Goal: Information Seeking & Learning: Learn about a topic

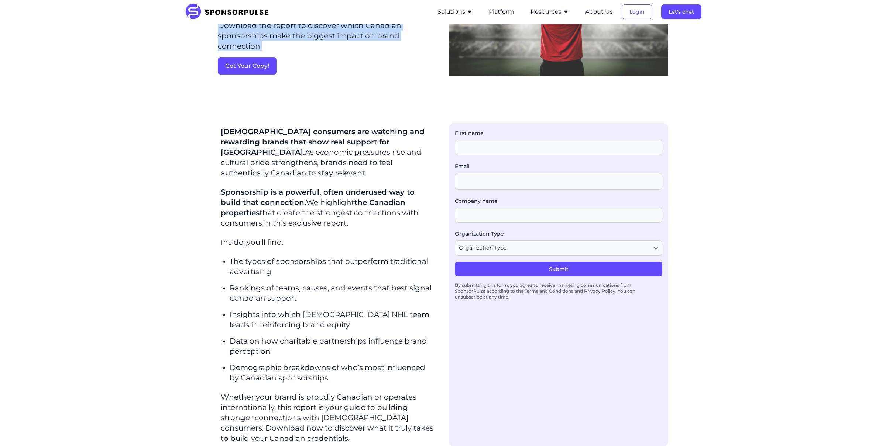
scroll to position [112, 0]
click at [362, 155] on p "[DEMOGRAPHIC_DATA] consumers are watching and rewarding brands that show real s…" at bounding box center [327, 152] width 213 height 52
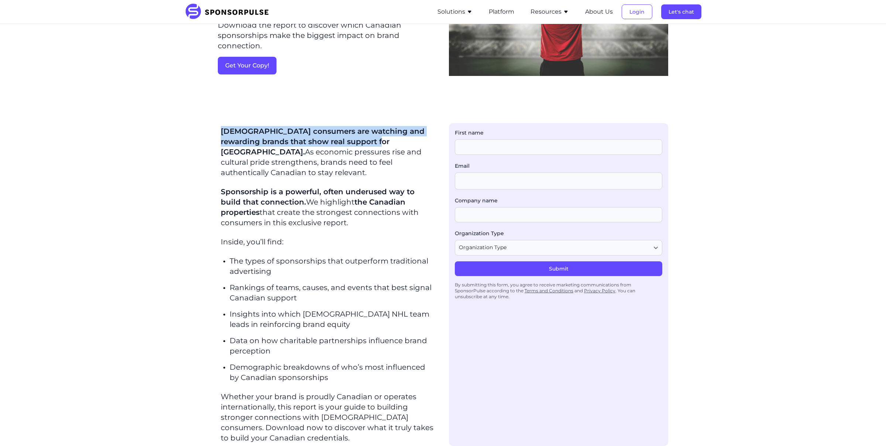
drag, startPoint x: 381, startPoint y: 141, endPoint x: 223, endPoint y: 132, distance: 158.2
click at [223, 132] on span "[DEMOGRAPHIC_DATA] consumers are watching and rewarding brands that show real s…" at bounding box center [323, 142] width 204 height 30
copy span "[DEMOGRAPHIC_DATA] consumers are watching and rewarding brands that show real s…"
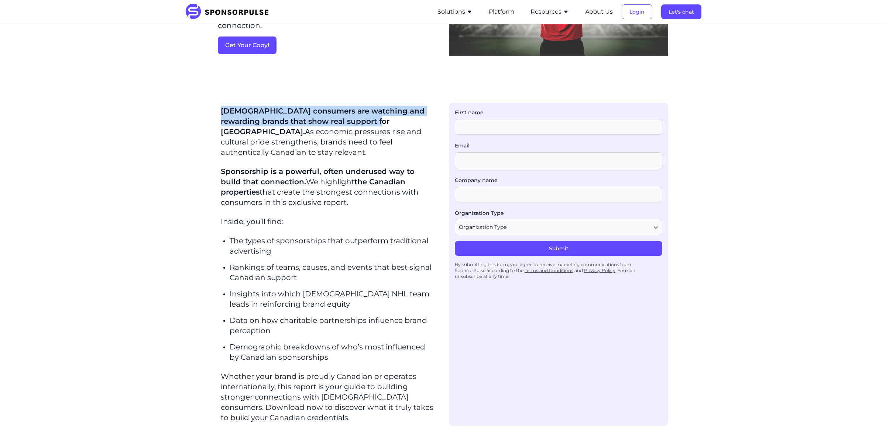
scroll to position [141, 0]
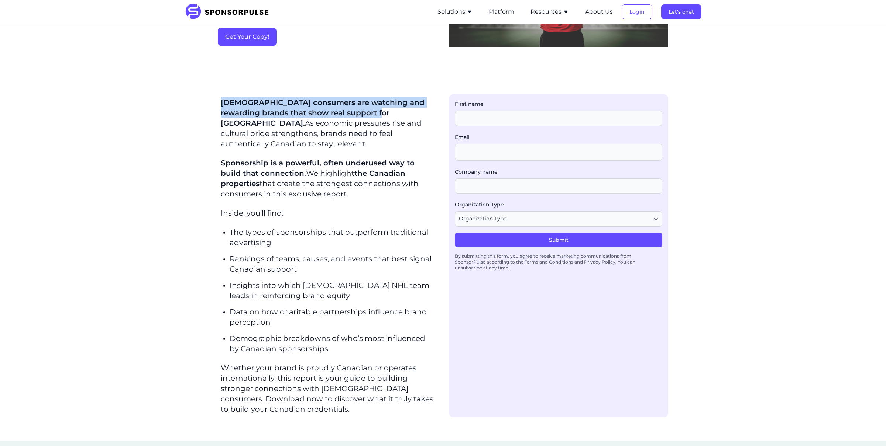
click at [424, 256] on p "Rankings of teams, causes, and events that best signal Canadian support" at bounding box center [331, 264] width 204 height 21
click at [287, 180] on p "Sponsorship is a powerful, often underused way to build that connection. We hig…" at bounding box center [327, 178] width 213 height 41
drag, startPoint x: 349, startPoint y: 185, endPoint x: 220, endPoint y: 104, distance: 152.8
click at [220, 104] on section "[DEMOGRAPHIC_DATA] consumers are watching and rewarding brands that show real s…" at bounding box center [327, 255] width 219 height 323
copy div "[DEMOGRAPHIC_DATA] consumers are watching and rewarding brands that show real s…"
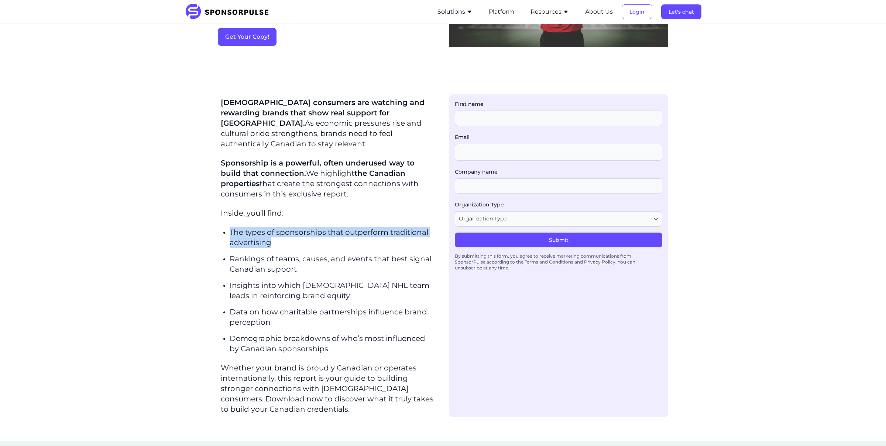
drag, startPoint x: 274, startPoint y: 233, endPoint x: 229, endPoint y: 221, distance: 46.0
click at [229, 227] on p "The types of sponsorships that outperform traditional advertising" at bounding box center [331, 237] width 204 height 21
copy p "The types of sponsorships that outperform traditional advertising"
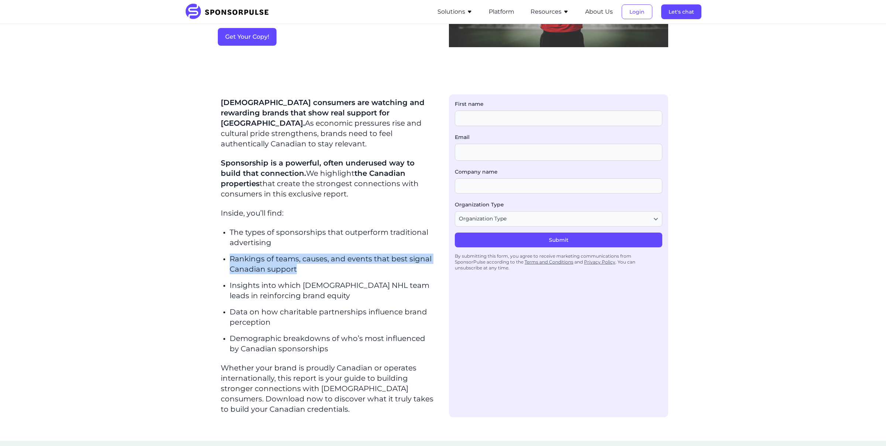
drag, startPoint x: 303, startPoint y: 255, endPoint x: 231, endPoint y: 246, distance: 72.5
click at [231, 254] on p "Rankings of teams, causes, and events that best signal Canadian support" at bounding box center [331, 264] width 204 height 21
copy p "Rankings of teams, causes, and events that best signal Canadian support"
click at [301, 280] on p "Insights into which [DEMOGRAPHIC_DATA] NHL team leads in reinforcing brand equi…" at bounding box center [331, 290] width 204 height 21
drag, startPoint x: 306, startPoint y: 264, endPoint x: 227, endPoint y: 245, distance: 80.8
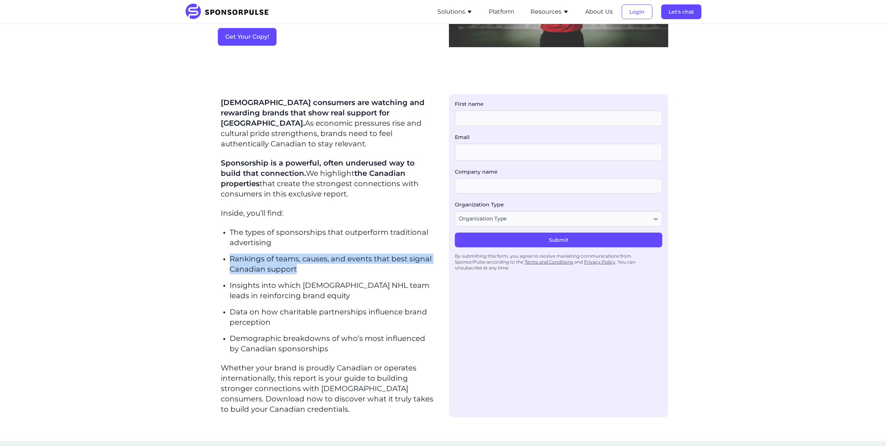
click at [227, 245] on div "[DEMOGRAPHIC_DATA] consumers are watching and rewarding brands that show real s…" at bounding box center [327, 255] width 213 height 317
copy p "Rankings of teams, causes, and events that best signal Canadian support"
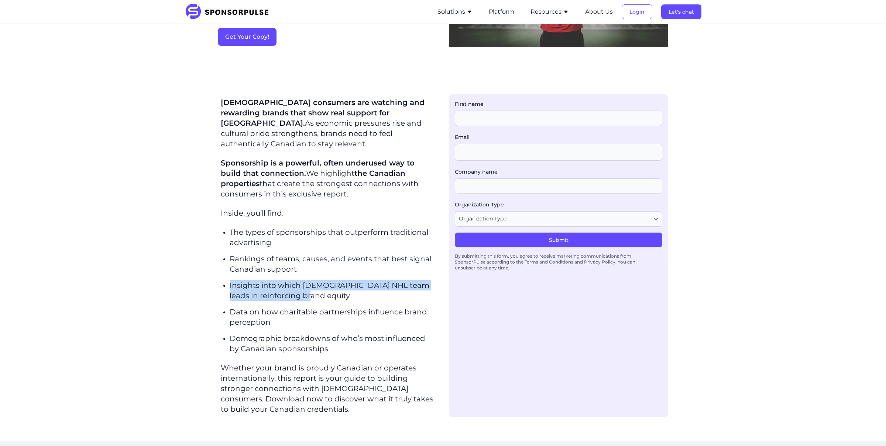
click at [229, 280] on p "Insights into which [DEMOGRAPHIC_DATA] NHL team leads in reinforcing brand equi…" at bounding box center [331, 290] width 204 height 21
drag, startPoint x: 229, startPoint y: 270, endPoint x: 345, endPoint y: 288, distance: 116.8
click at [345, 292] on ul "The types of sponsorships that outperform traditional advertising Rankings of t…" at bounding box center [331, 290] width 204 height 127
copy p "Insights into which [DEMOGRAPHIC_DATA] NHL team leads in reinforcing brand equi…"
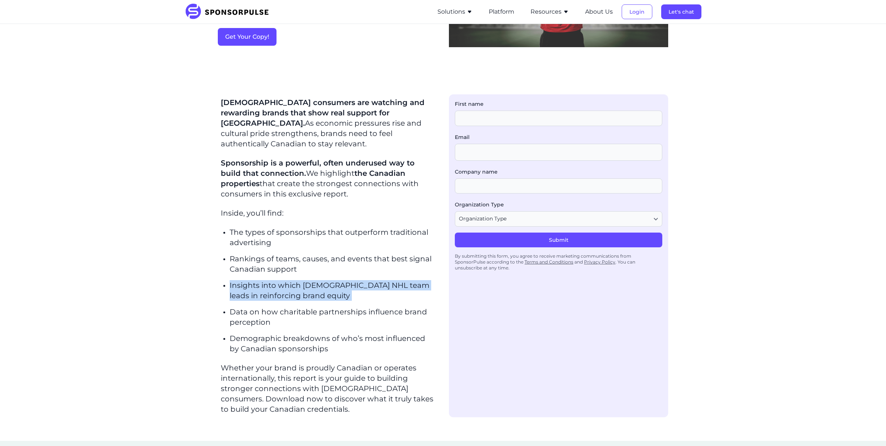
click at [256, 312] on p "Data on how charitable partnerships influence brand perception" at bounding box center [331, 317] width 204 height 21
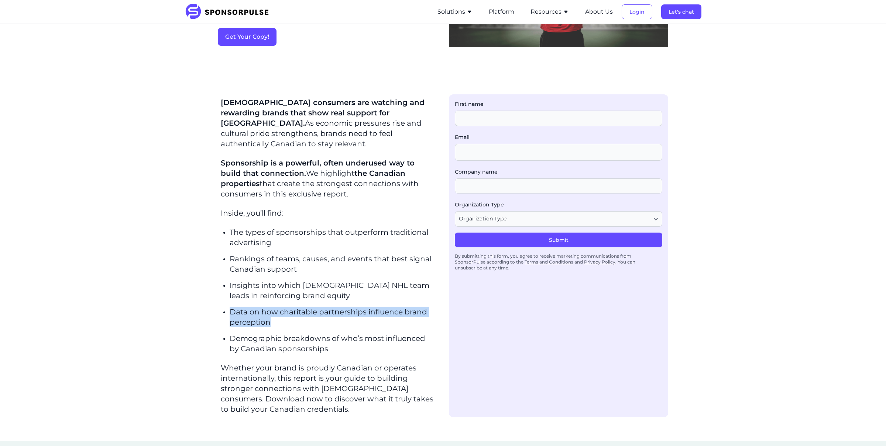
drag, startPoint x: 279, startPoint y: 311, endPoint x: 229, endPoint y: 304, distance: 49.8
click at [229, 307] on p "Data on how charitable partnerships influence brand perception" at bounding box center [331, 317] width 204 height 21
copy p "Data on how charitable partnerships influence brand perception"
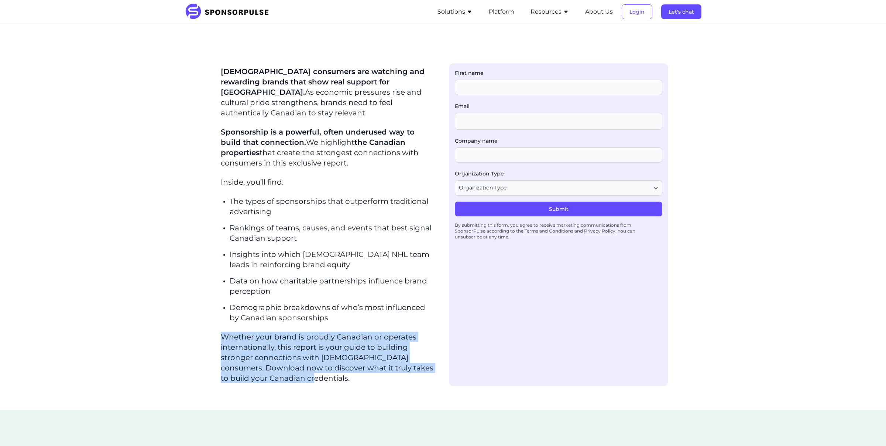
drag, startPoint x: 326, startPoint y: 367, endPoint x: 220, endPoint y: 320, distance: 115.3
click at [221, 321] on div "[DEMOGRAPHIC_DATA] consumers are watching and rewarding brands that show real s…" at bounding box center [327, 224] width 213 height 317
copy p "Whether your brand is proudly Canadian or operates internationally, this report…"
click at [234, 400] on section "[DEMOGRAPHIC_DATA] consumers are watching and rewarding brands that show real s…" at bounding box center [443, 222] width 886 height 376
drag, startPoint x: 332, startPoint y: 372, endPoint x: 198, endPoint y: 312, distance: 147.2
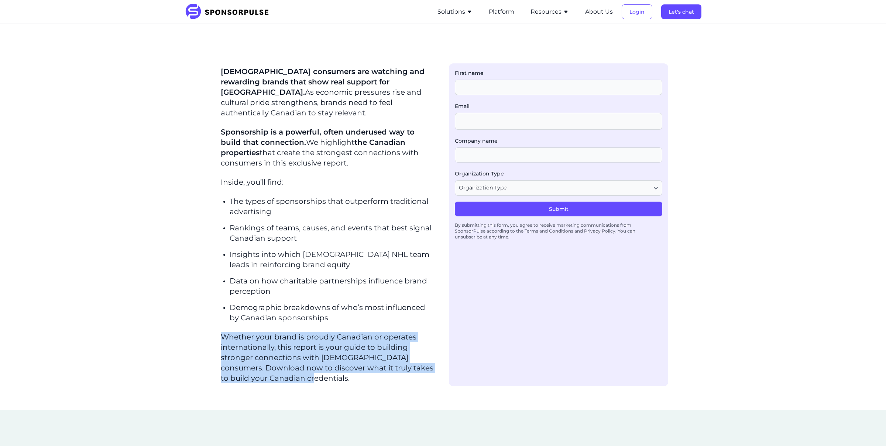
click at [198, 313] on section "[DEMOGRAPHIC_DATA] consumers are watching and rewarding brands that show real s…" at bounding box center [443, 222] width 886 height 376
copy p "Whether your brand is proudly Canadian or operates internationally, this report…"
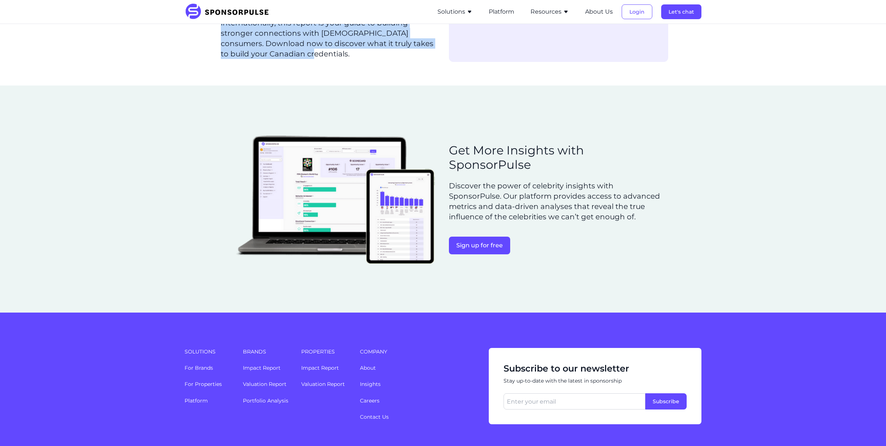
scroll to position [499, 0]
